Goal: Task Accomplishment & Management: Manage account settings

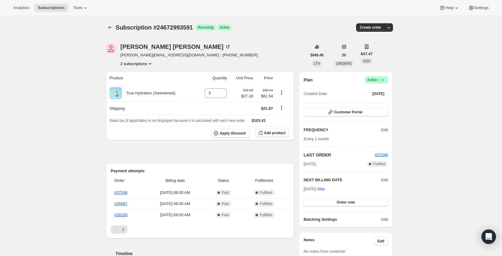
click at [151, 64] on icon "Product actions" at bounding box center [150, 64] width 2 height 2
click at [205, 62] on div "Jeff Fluck jeff.fluck1@gmail.com · +16084360119 2 subscriptions" at bounding box center [206, 55] width 201 height 23
click at [376, 80] on span "Active |" at bounding box center [376, 80] width 18 height 6
click at [379, 102] on span "Cancel subscription" at bounding box center [378, 102] width 34 height 5
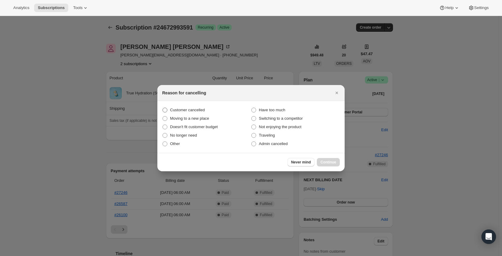
click at [177, 110] on span "Customer cancelled" at bounding box center [187, 110] width 35 height 5
click at [163, 108] on input "Customer cancelled" at bounding box center [162, 108] width 0 height 0
radio input "true"
click at [329, 164] on span "Continue" at bounding box center [328, 162] width 16 height 5
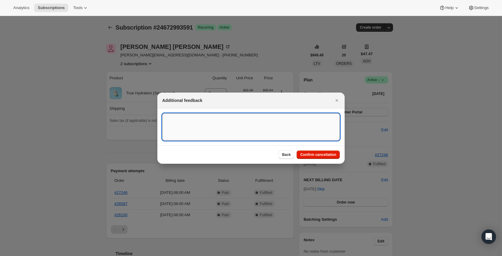
click at [229, 128] on textarea ":rbk:" at bounding box center [250, 126] width 177 height 27
type textarea "Customer cancelled due to doctor's advice. - ED"
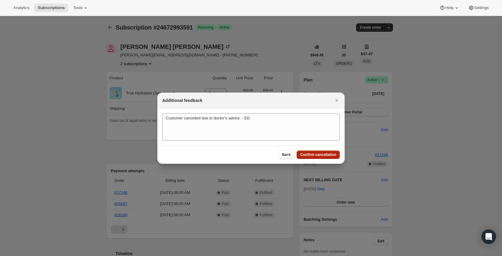
click at [311, 154] on span "Confirm cancellation" at bounding box center [318, 154] width 36 height 5
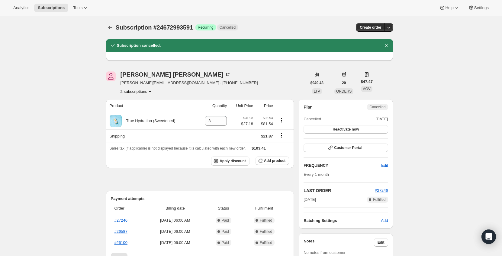
click at [150, 93] on icon "Product actions" at bounding box center [150, 91] width 6 height 6
click at [151, 104] on span "14854979895" at bounding box center [138, 103] width 42 height 6
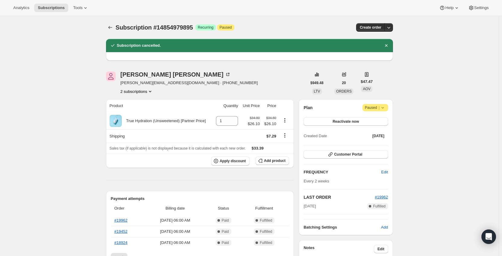
click at [382, 108] on icon at bounding box center [382, 108] width 6 height 6
click at [371, 117] on span "Cancel subscription" at bounding box center [377, 119] width 34 height 5
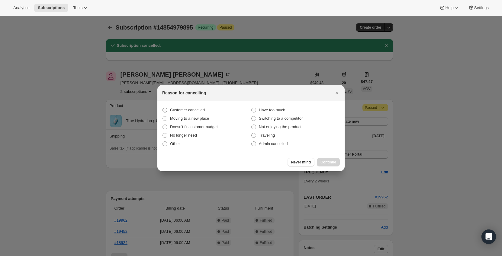
click at [179, 110] on span "Customer cancelled" at bounding box center [187, 110] width 35 height 5
click at [163, 108] on input "Customer cancelled" at bounding box center [162, 108] width 0 height 0
radio input "true"
click at [318, 159] on button "Continue" at bounding box center [328, 162] width 23 height 8
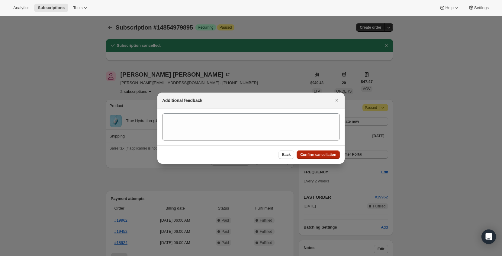
click at [318, 155] on span "Confirm cancellation" at bounding box center [318, 154] width 36 height 5
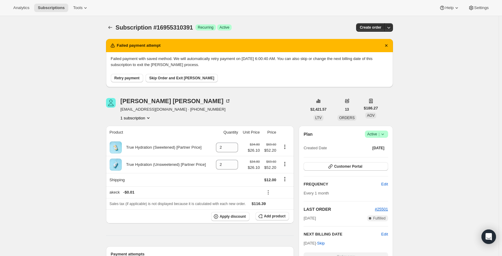
click at [147, 117] on icon "Product actions" at bounding box center [148, 118] width 6 height 6
click at [238, 104] on div "Ronald Gamble ronaldgamble56@gmail.com · +15016131404 1 subscription" at bounding box center [206, 109] width 201 height 23
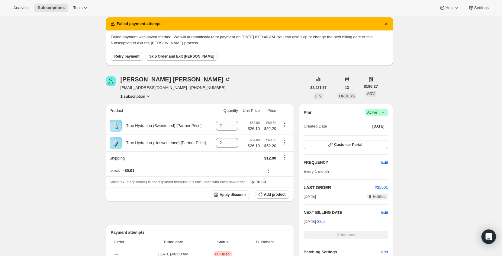
scroll to position [30, 0]
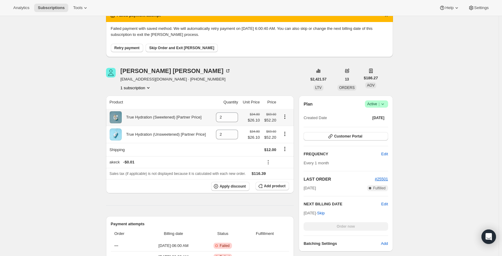
click at [285, 118] on icon "Product actions" at bounding box center [285, 117] width 6 height 6
click at [250, 85] on div "Ronald Gamble ronaldgamble56@gmail.com · +15016131404 1 subscription" at bounding box center [206, 79] width 201 height 23
click at [378, 105] on span "Active |" at bounding box center [376, 104] width 18 height 6
click at [376, 125] on span "Cancel subscription" at bounding box center [378, 126] width 34 height 5
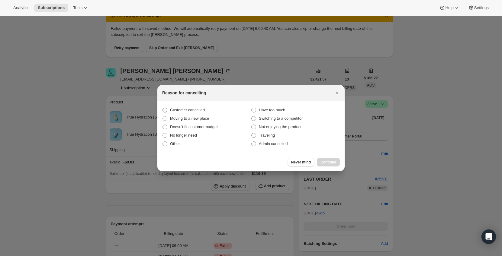
click at [193, 110] on span "Customer cancelled" at bounding box center [187, 110] width 35 height 5
click at [163, 108] on input "Customer cancelled" at bounding box center [162, 108] width 0 height 0
radio input "true"
click at [320, 159] on button "Continue" at bounding box center [328, 162] width 23 height 8
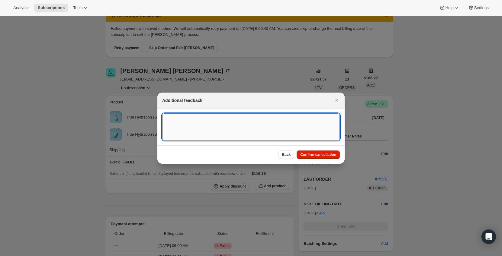
click at [259, 134] on textarea ":rbh:" at bounding box center [250, 126] width 177 height 27
type textarea "c"
type textarea "Customer cancelled via support email 10/3 - ED"
click at [316, 158] on button "Confirm cancellation" at bounding box center [317, 155] width 43 height 8
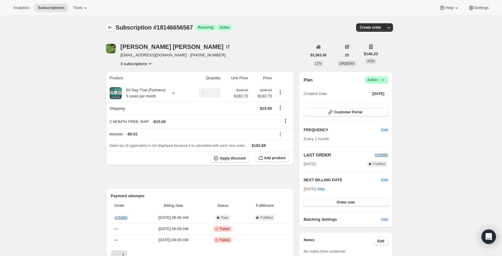
click at [110, 28] on icon "Subscriptions" at bounding box center [110, 27] width 4 height 3
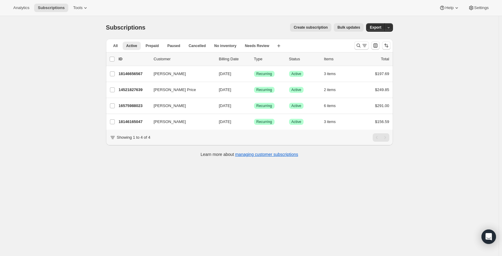
click at [44, 97] on div "Subscriptions. This page is ready Subscriptions Create subscription Bulk update…" at bounding box center [249, 144] width 498 height 256
